Goal: Check status: Check status

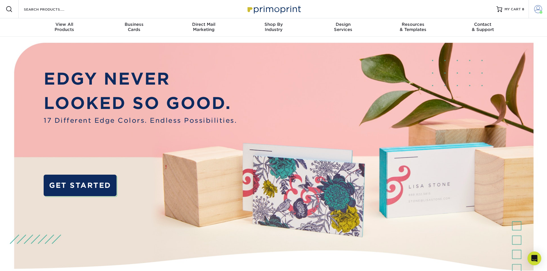
click at [543, 5] on link "Account" at bounding box center [538, 9] width 18 height 18
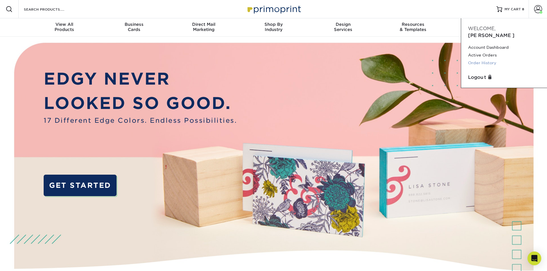
click at [483, 59] on link "Order History" at bounding box center [504, 63] width 72 height 8
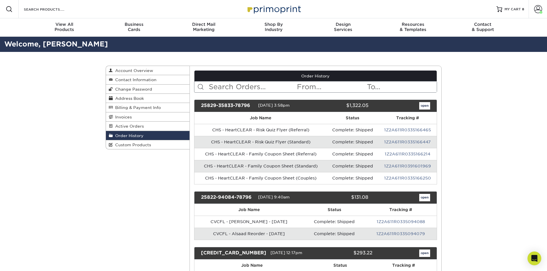
click at [250, 84] on input "text" at bounding box center [252, 87] width 88 height 11
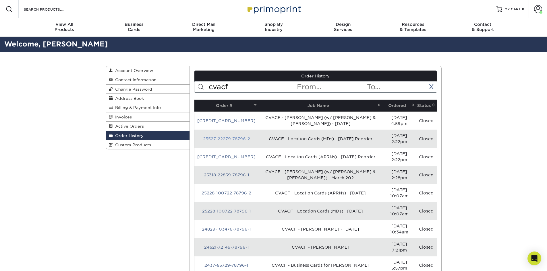
type input "cvacf"
click at [231, 137] on link "25527-22279-78796-2" at bounding box center [226, 139] width 47 height 5
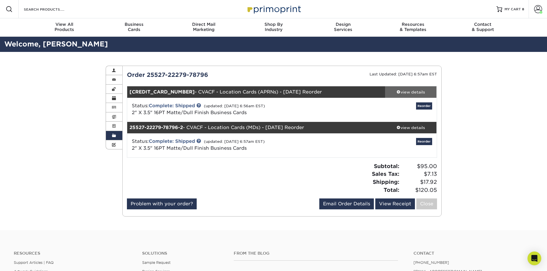
click at [414, 92] on div "view details" at bounding box center [411, 92] width 52 height 6
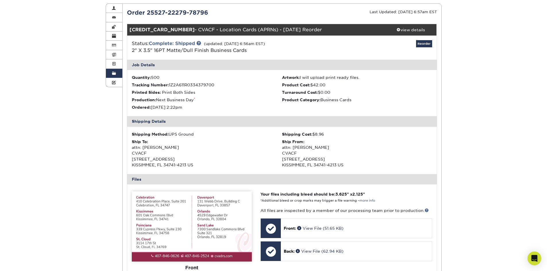
scroll to position [57, 0]
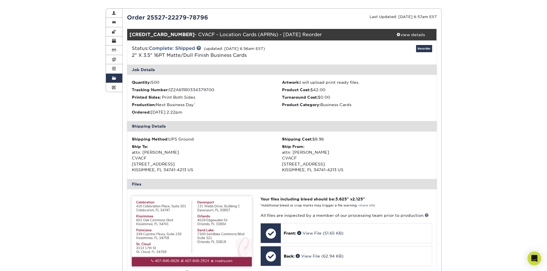
drag, startPoint x: 199, startPoint y: 169, endPoint x: 143, endPoint y: 153, distance: 57.9
click at [143, 153] on div "Ship To: attn: [PERSON_NAME] CVACF [STREET_ADDRESS]" at bounding box center [207, 158] width 150 height 29
click at [169, 158] on div "Ship To: attn: [PERSON_NAME] CVACF [STREET_ADDRESS]" at bounding box center [207, 158] width 150 height 29
drag, startPoint x: 196, startPoint y: 169, endPoint x: 133, endPoint y: 154, distance: 65.5
click at [133, 154] on div "Ship To: attn: [PERSON_NAME] CVACF [STREET_ADDRESS]" at bounding box center [207, 158] width 150 height 29
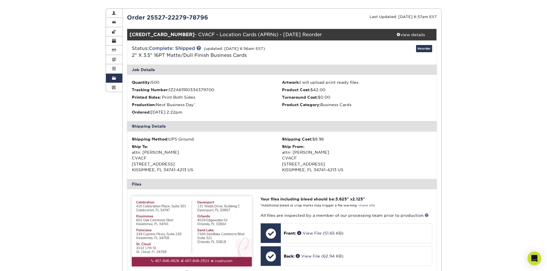
copy div "attn: [PERSON_NAME] CVACF [STREET_ADDRESS]"
